Goal: Task Accomplishment & Management: Use online tool/utility

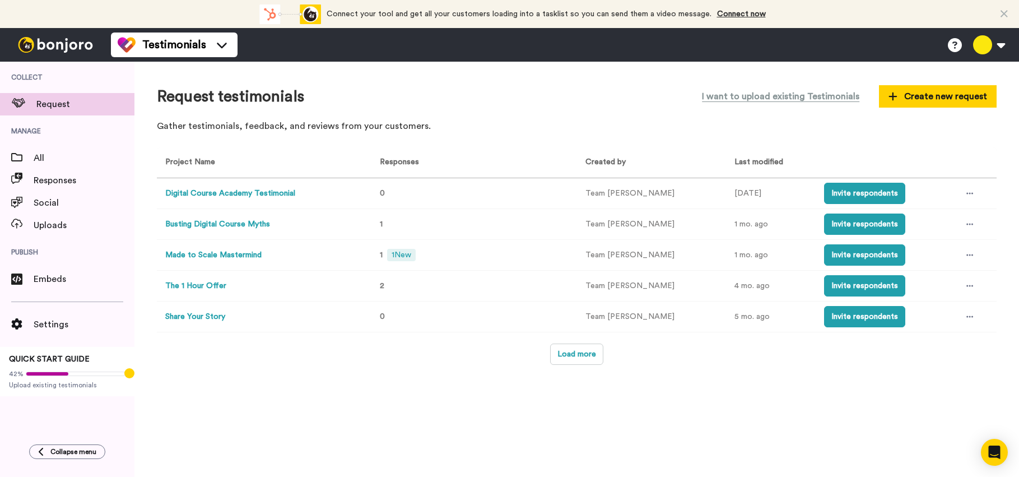
click at [241, 253] on button "Made to Scale Mastermind" at bounding box center [213, 255] width 96 height 12
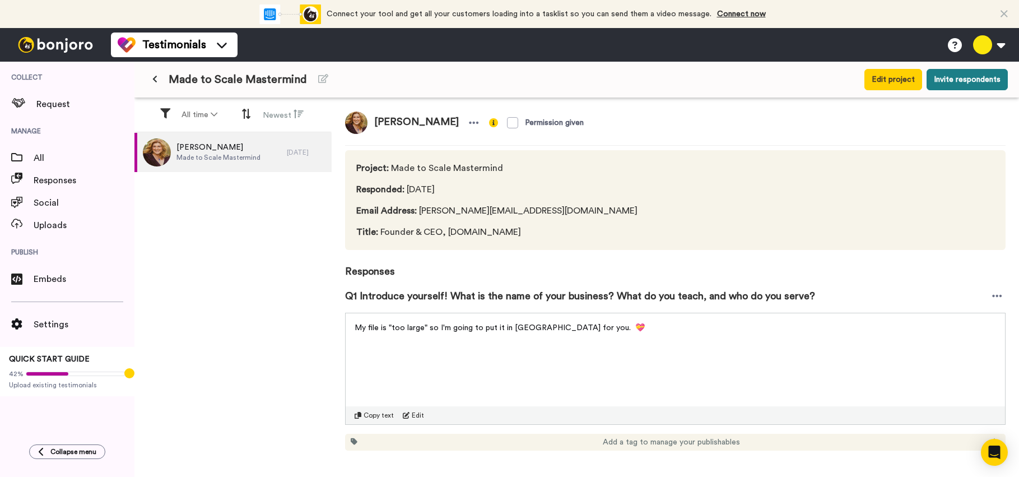
click at [964, 82] on button "Invite respondents" at bounding box center [966, 79] width 81 height 21
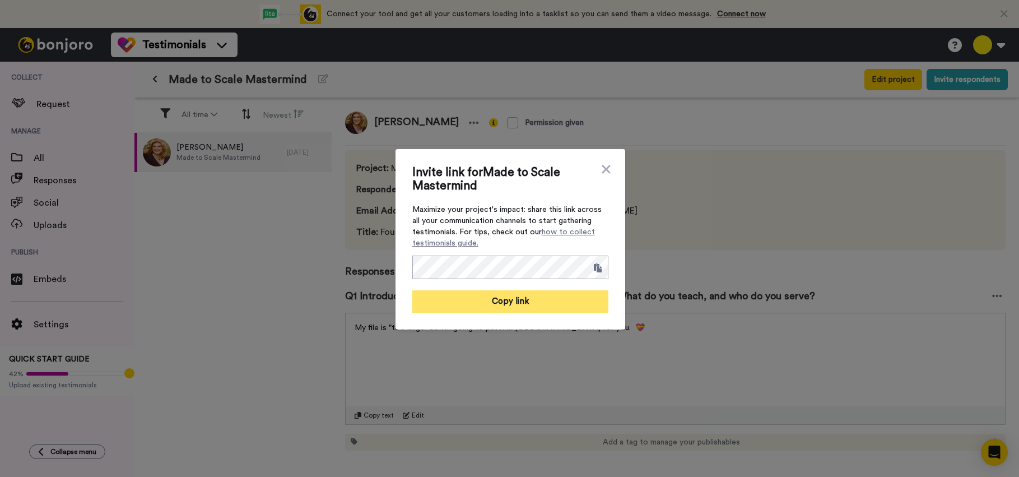
click at [554, 307] on button "Copy link" at bounding box center [510, 301] width 196 height 22
